Goal: Find specific page/section: Find specific page/section

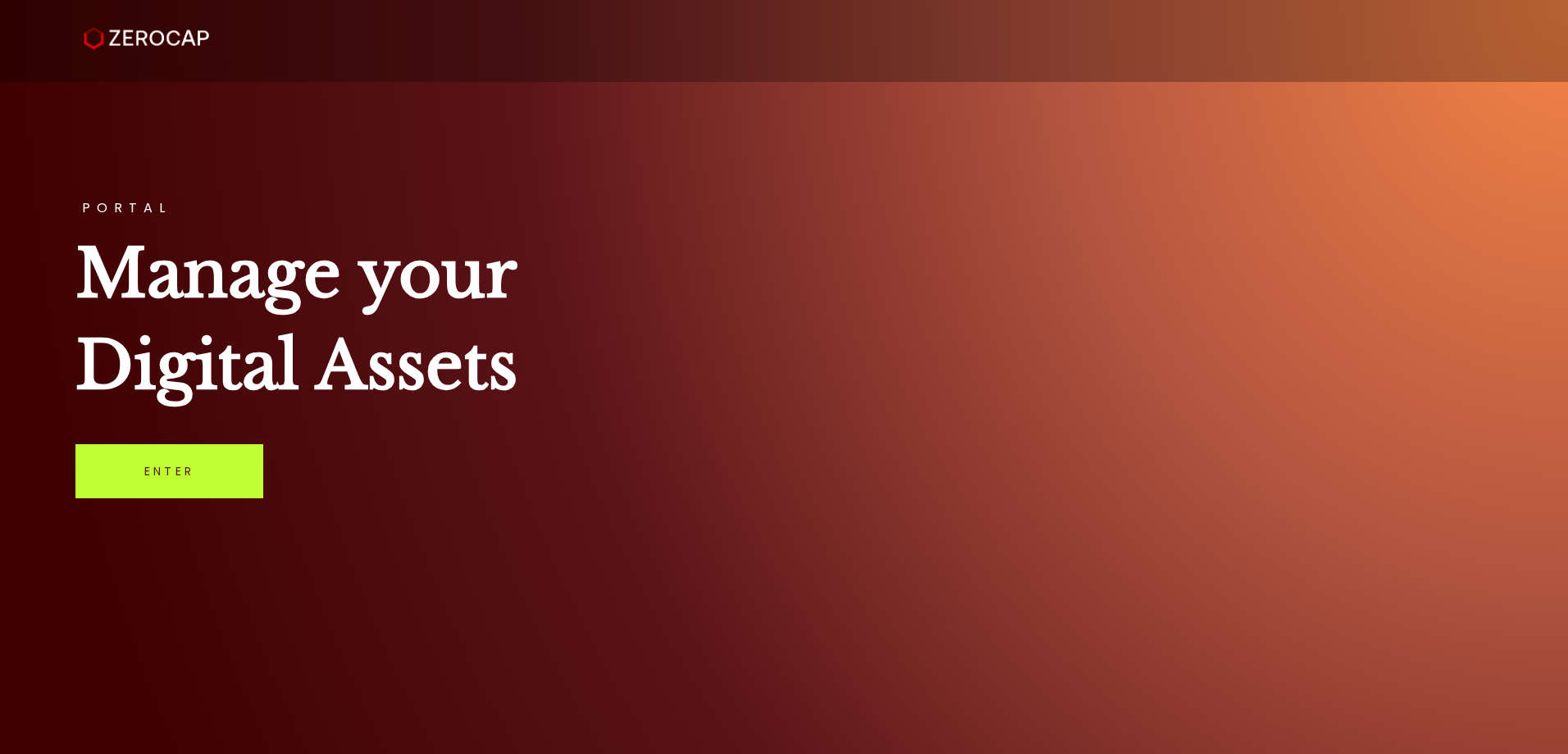
click at [204, 469] on link "Enter" at bounding box center [169, 471] width 188 height 54
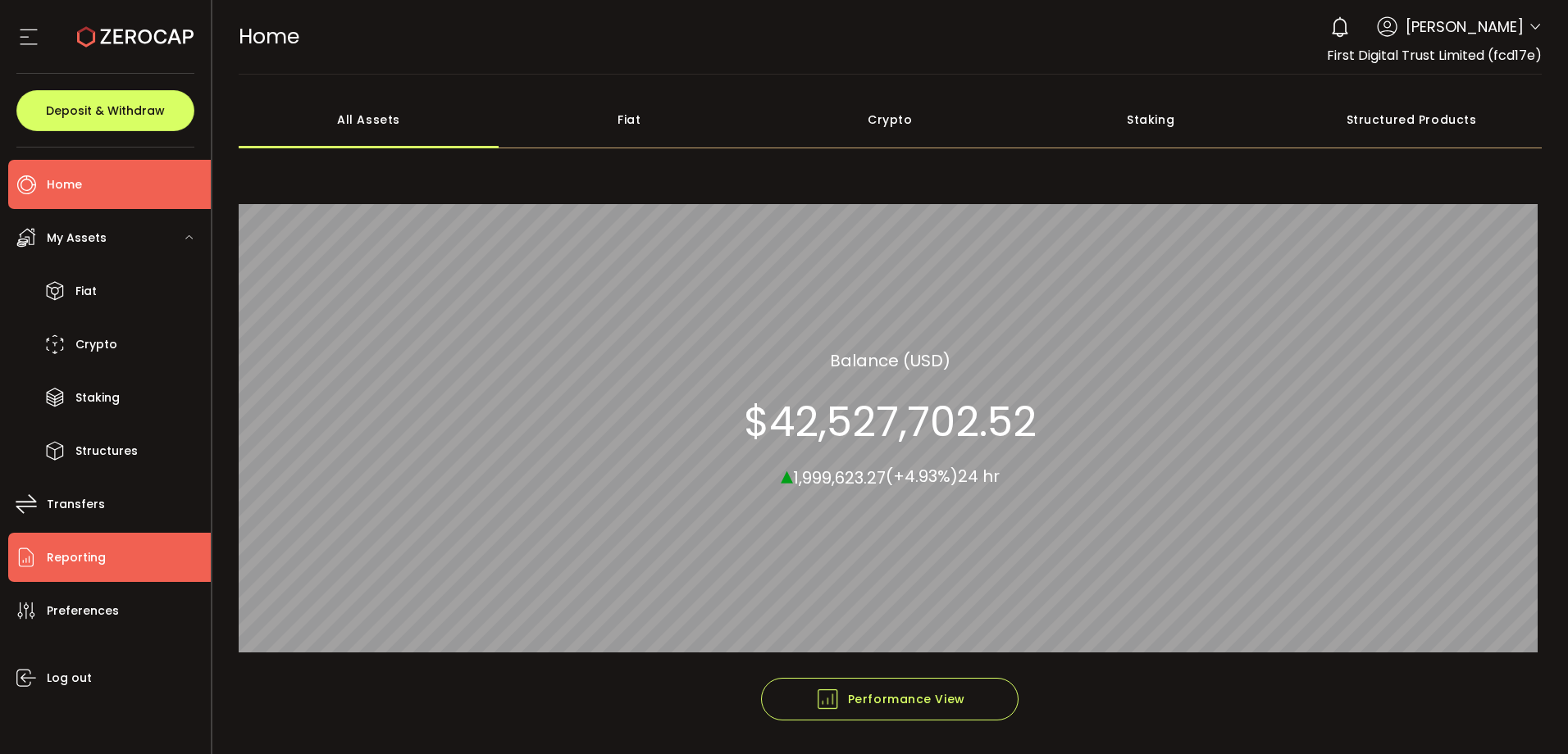
click at [76, 566] on span "Reporting" at bounding box center [76, 557] width 59 height 23
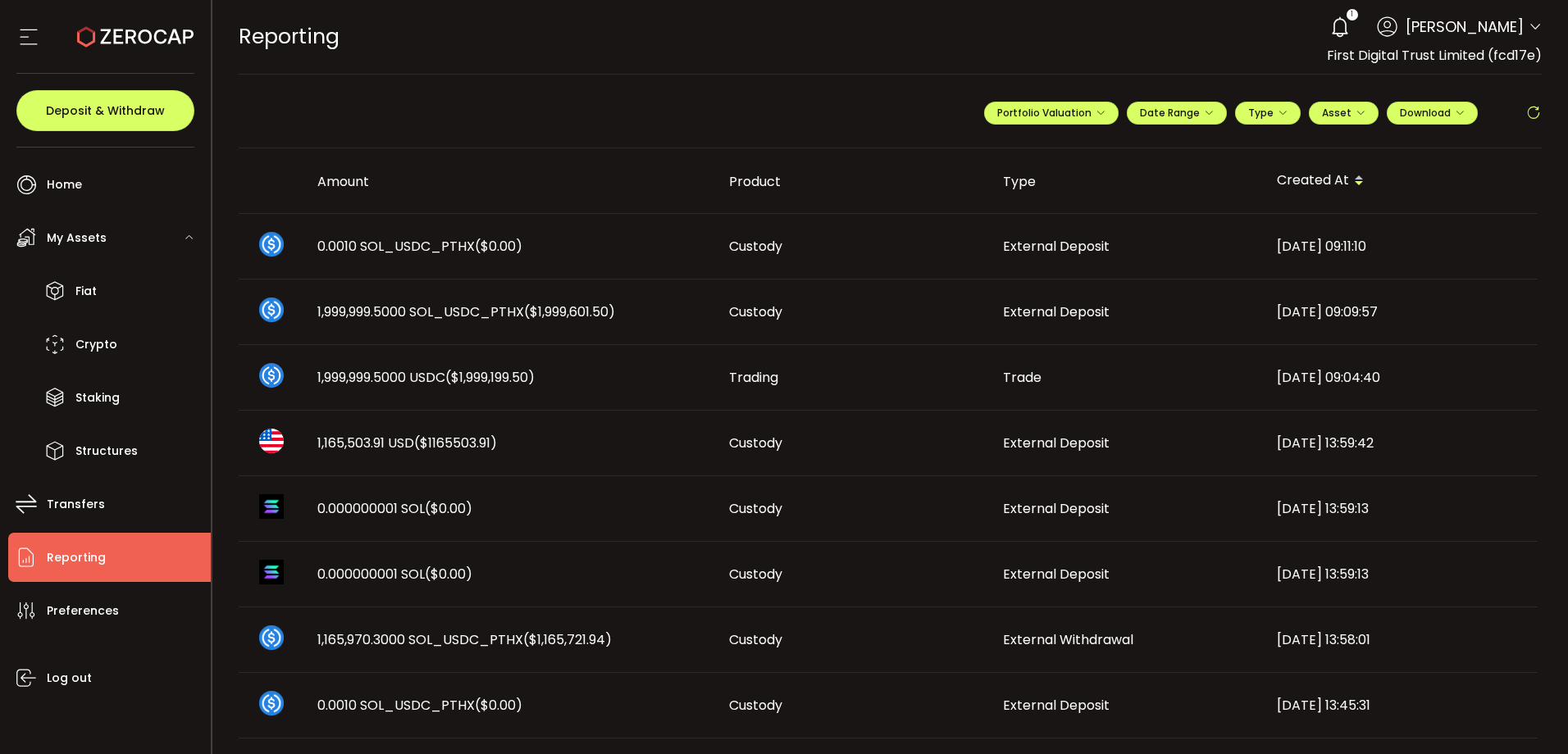
click at [1517, 115] on span at bounding box center [1505, 112] width 39 height 19
click at [1527, 107] on icon at bounding box center [1532, 113] width 16 height 16
